Goal: Obtain resource: Obtain resource

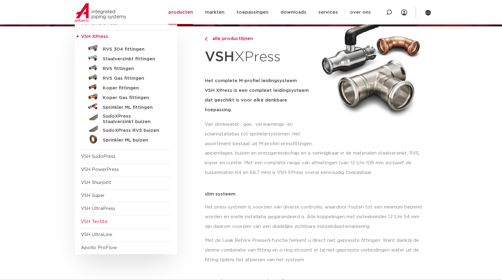
scroll to position [61, 0]
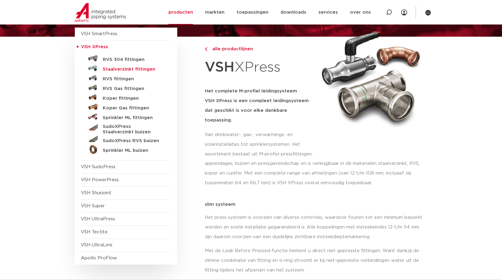
click at [134, 68] on h5 "Staalverzinkt fittingen" at bounding box center [133, 69] width 60 height 5
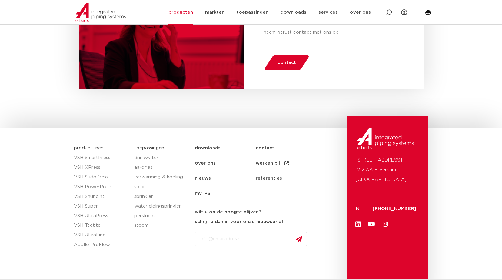
scroll to position [1888, 0]
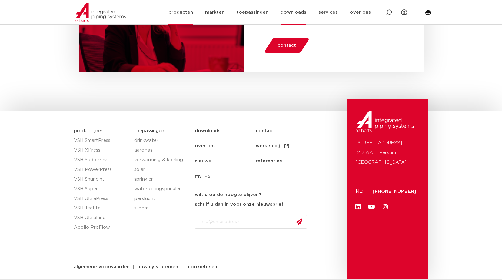
click at [300, 11] on link "downloads" at bounding box center [294, 12] width 26 height 25
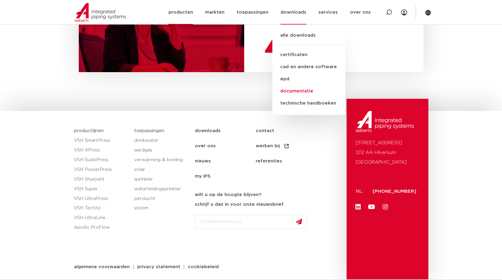
click at [298, 89] on link "documentatie" at bounding box center [308, 91] width 73 height 12
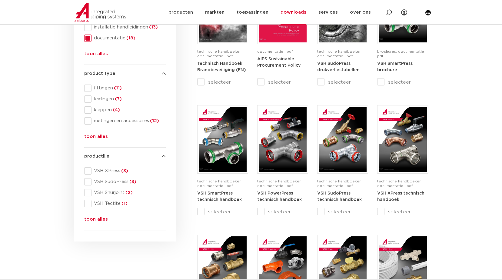
scroll to position [152, 0]
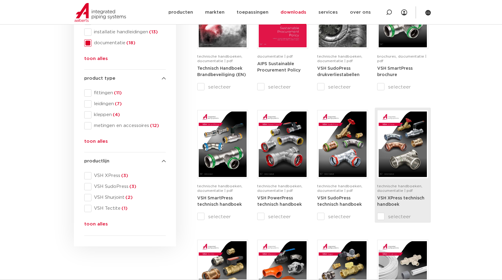
click at [399, 194] on div "technische handboeken, documentatie | pdf" at bounding box center [402, 189] width 51 height 11
